Goal: Task Accomplishment & Management: Manage account settings

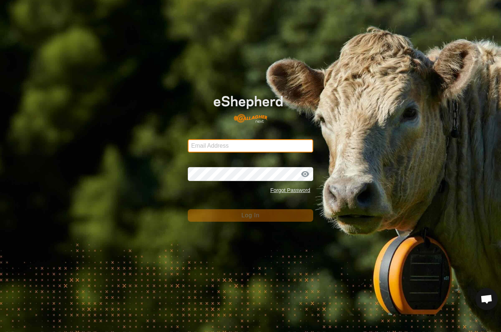
click at [286, 151] on input "Email Address" at bounding box center [250, 145] width 125 height 13
type input "[EMAIL_ADDRESS][DOMAIN_NAME]"
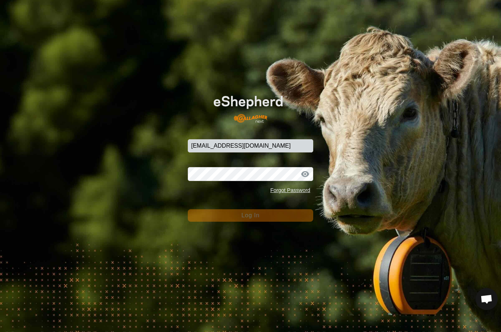
click at [250, 216] on button "Log In" at bounding box center [250, 215] width 125 height 12
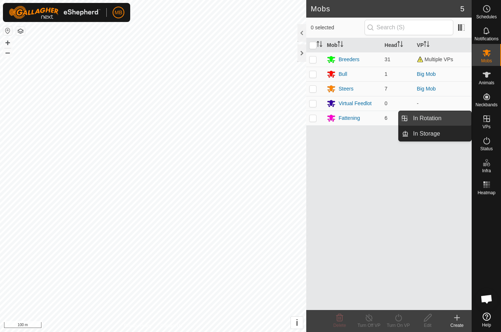
click at [449, 119] on link "In Rotation" at bounding box center [439, 118] width 63 height 15
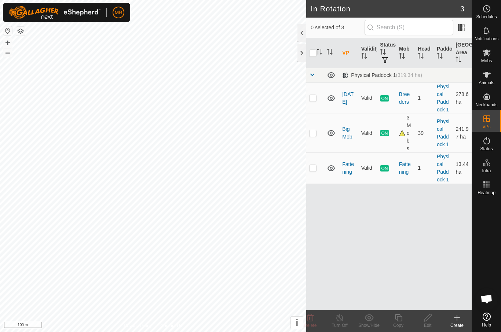
click at [320, 166] on td at bounding box center [315, 168] width 18 height 31
click at [317, 165] on td at bounding box center [315, 168] width 18 height 31
checkbox input "false"
click at [492, 56] on es-mob-svg-icon at bounding box center [486, 53] width 13 height 12
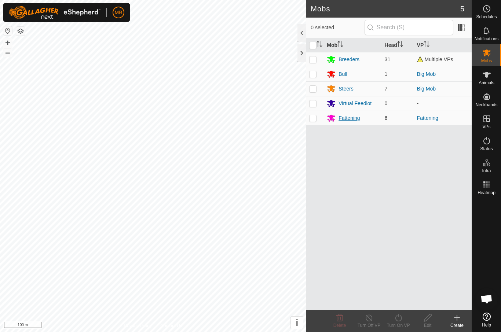
click at [366, 117] on div "Fattening" at bounding box center [353, 118] width 52 height 9
